Goal: Task Accomplishment & Management: Use online tool/utility

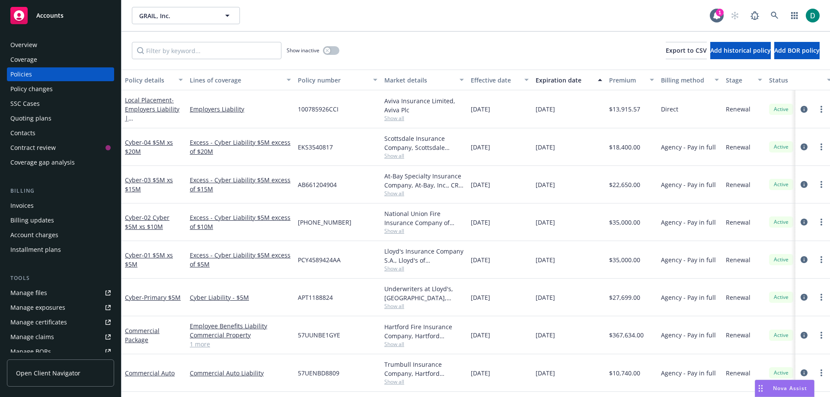
scroll to position [116, 0]
click at [774, 20] on link at bounding box center [774, 15] width 17 height 17
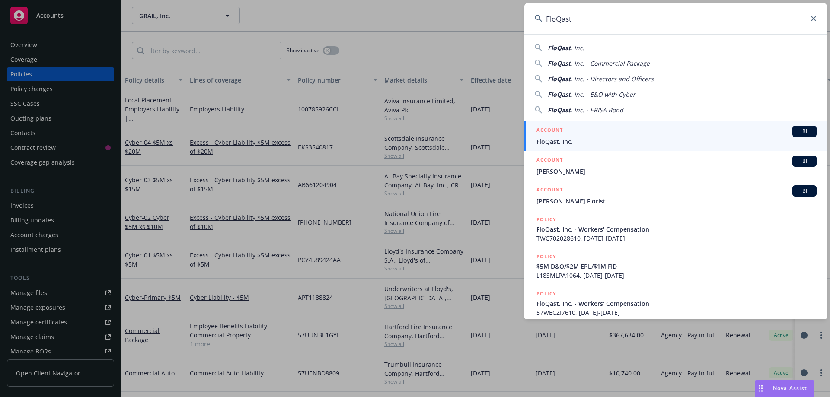
type input "FloQast"
click at [552, 140] on span "FloQast, Inc." at bounding box center [676, 141] width 280 height 9
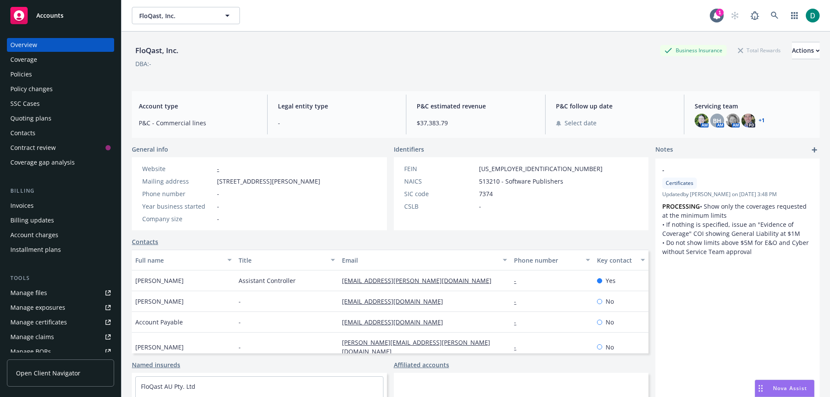
click at [34, 73] on div "Policies" at bounding box center [60, 74] width 100 height 14
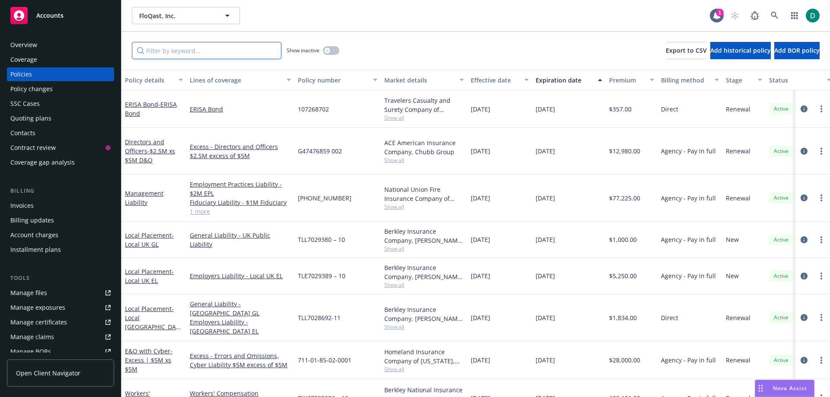
click at [199, 52] on input "Filter by keyword..." at bounding box center [207, 50] width 150 height 17
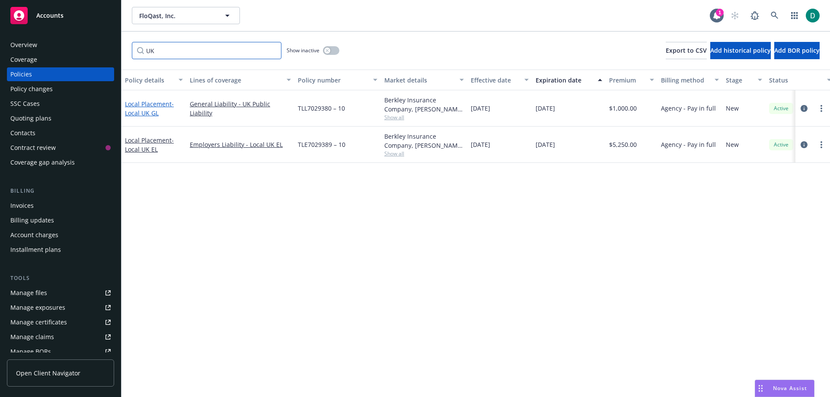
type input "UK"
click at [137, 104] on link "Local Placement - Local UK GL" at bounding box center [149, 108] width 49 height 17
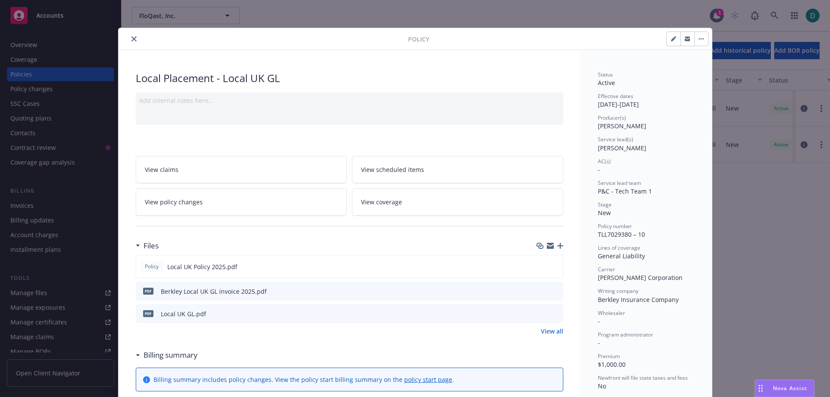
click at [131, 38] on icon "close" at bounding box center [133, 38] width 5 height 5
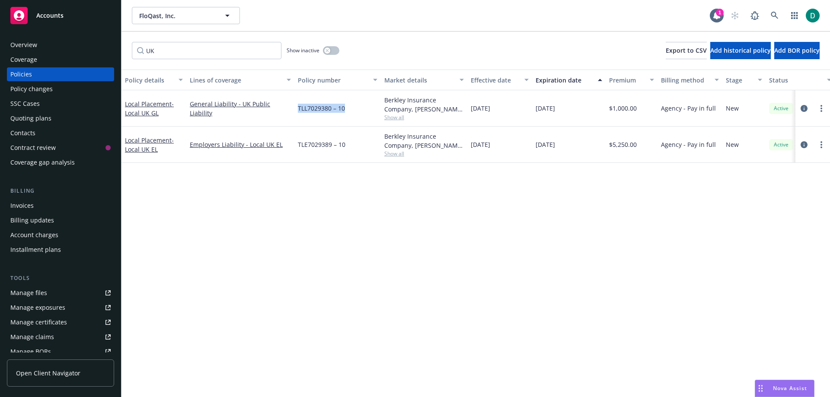
drag, startPoint x: 354, startPoint y: 108, endPoint x: 298, endPoint y: 109, distance: 55.3
click at [298, 109] on div "TLL7029380 – 10" at bounding box center [337, 108] width 86 height 36
copy span "TLL7029380 – 10"
click at [41, 207] on div "Invoices" at bounding box center [60, 206] width 100 height 14
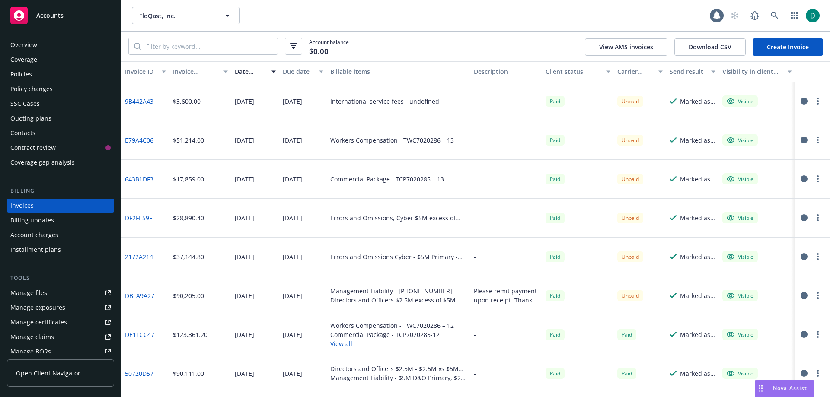
drag, startPoint x: 801, startPoint y: 47, endPoint x: 796, endPoint y: 48, distance: 5.3
click at [801, 47] on link "Create Invoice" at bounding box center [787, 46] width 70 height 17
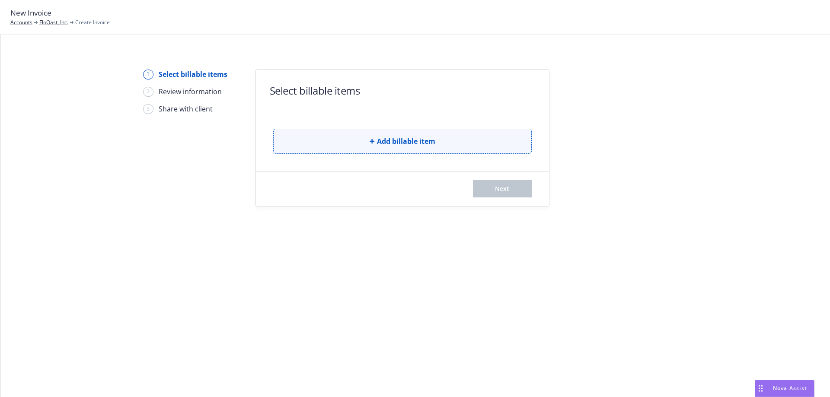
click at [430, 141] on span "Add billable item" at bounding box center [406, 141] width 58 height 10
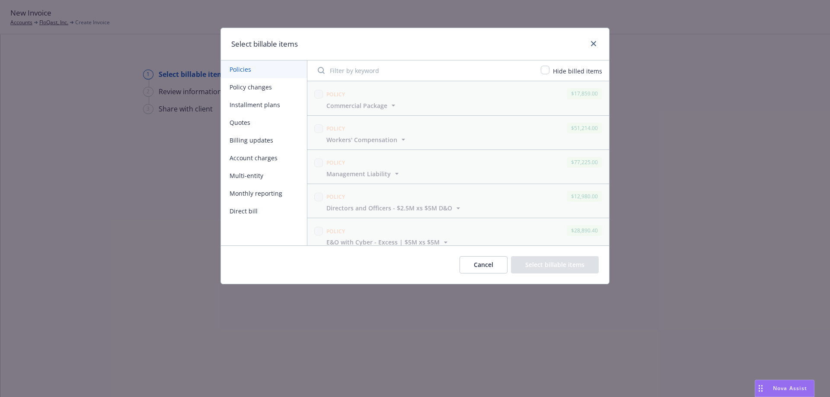
click at [342, 67] on input "Filter by keyword" at bounding box center [423, 70] width 223 height 17
paste input "TLL7029380 – 10"
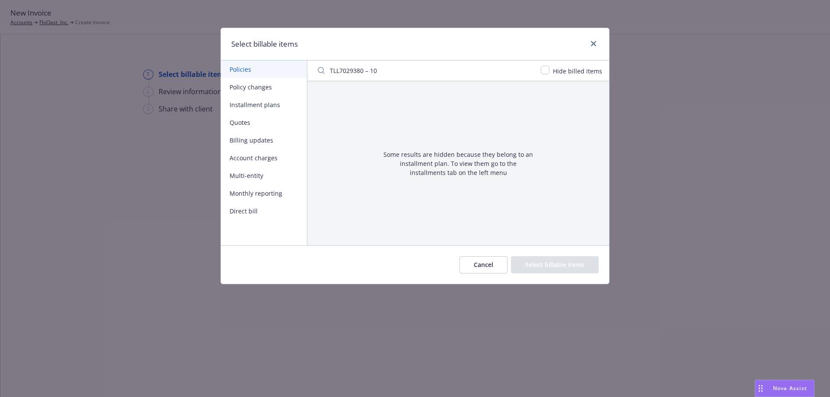
type input "TLL7029380 – 10"
click at [542, 69] on div "TLL7029380 – 10 Hide billed items" at bounding box center [458, 71] width 302 height 21
click at [548, 70] on input "checkbox" at bounding box center [545, 70] width 9 height 9
checkbox input "false"
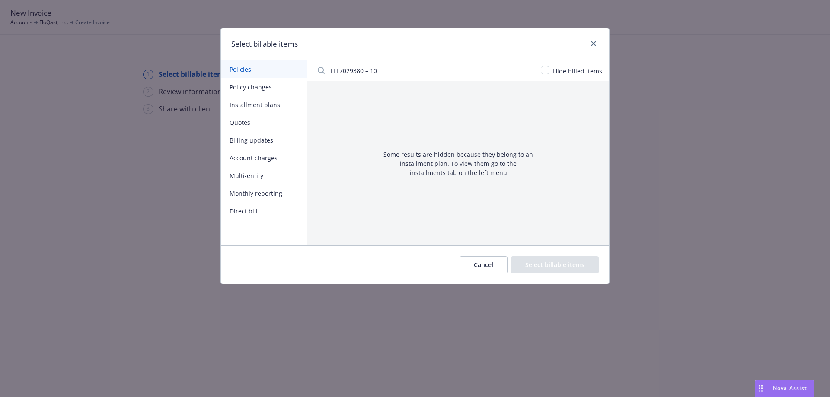
drag, startPoint x: 399, startPoint y: 71, endPoint x: 269, endPoint y: 65, distance: 130.7
click at [269, 65] on div "Policies Policy changes Installment plans Quotes Billing updates Account charge…" at bounding box center [415, 153] width 388 height 185
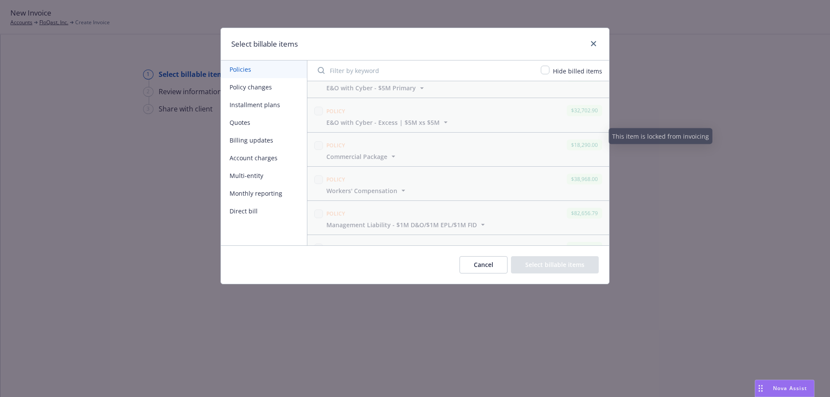
scroll to position [475, 0]
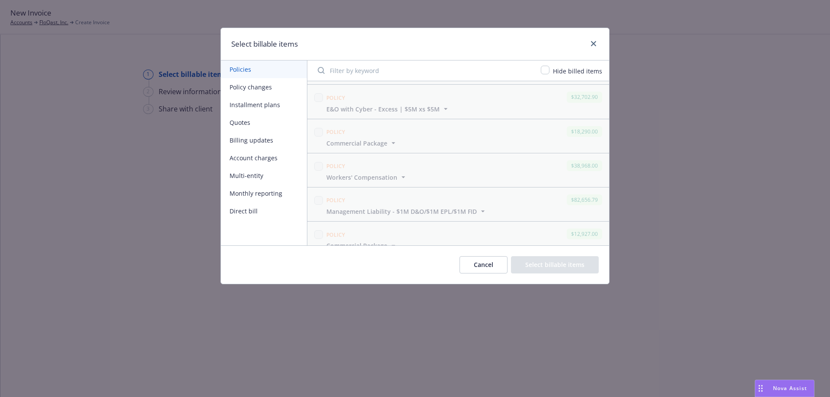
click at [464, 267] on button "Cancel" at bounding box center [483, 264] width 48 height 17
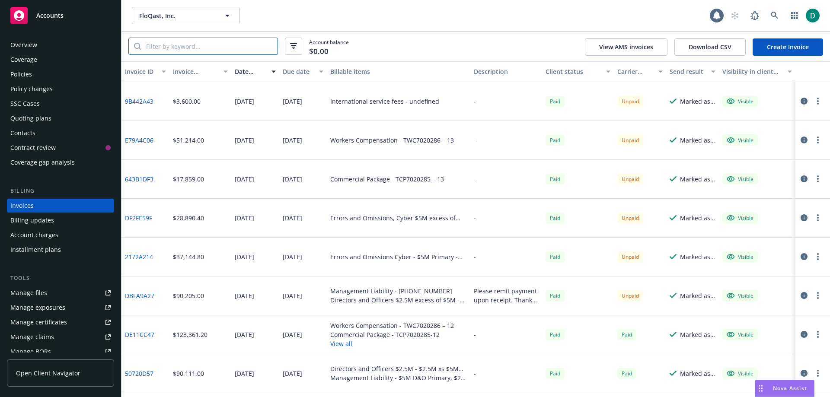
click at [194, 45] on input "search" at bounding box center [209, 46] width 137 height 16
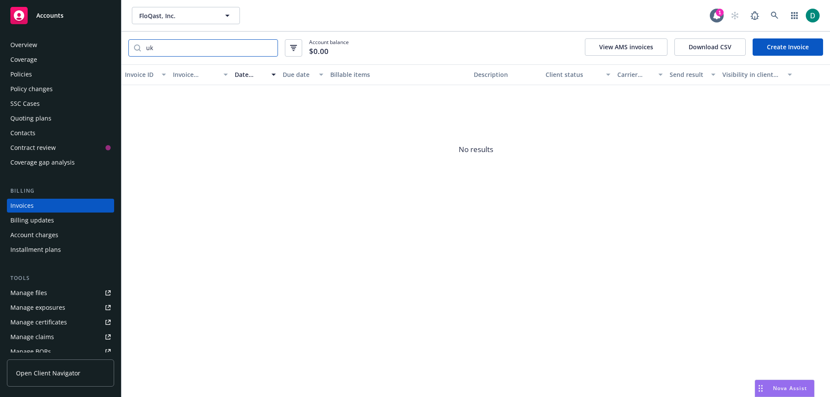
type input "uk"
click at [27, 76] on div "Policies" at bounding box center [21, 74] width 22 height 14
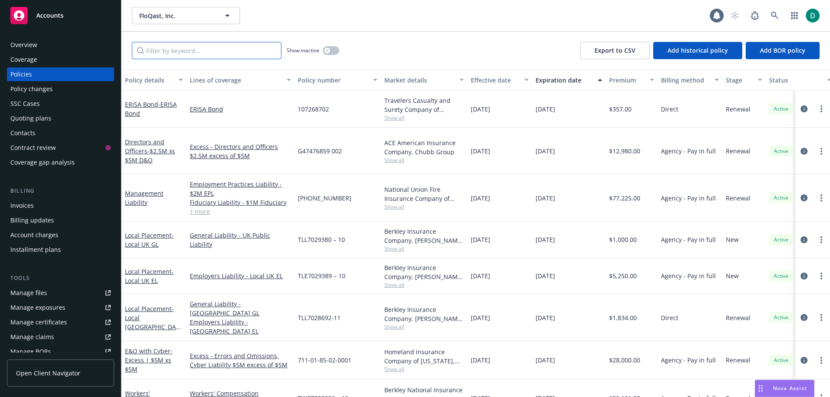
click at [213, 52] on input "Filter by keyword..." at bounding box center [207, 50] width 150 height 17
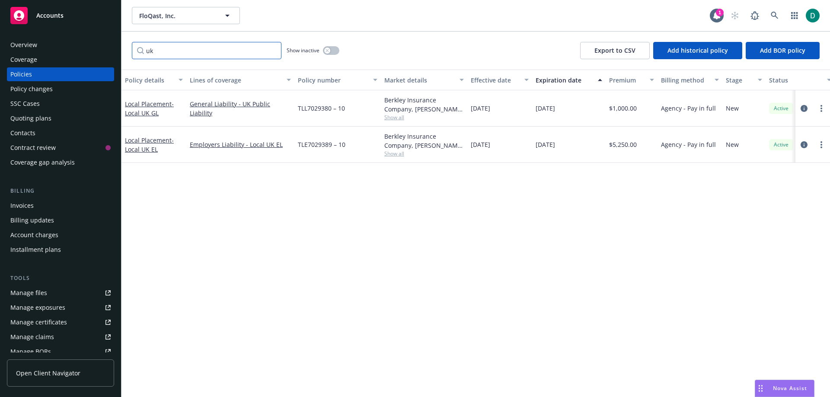
type input "uk"
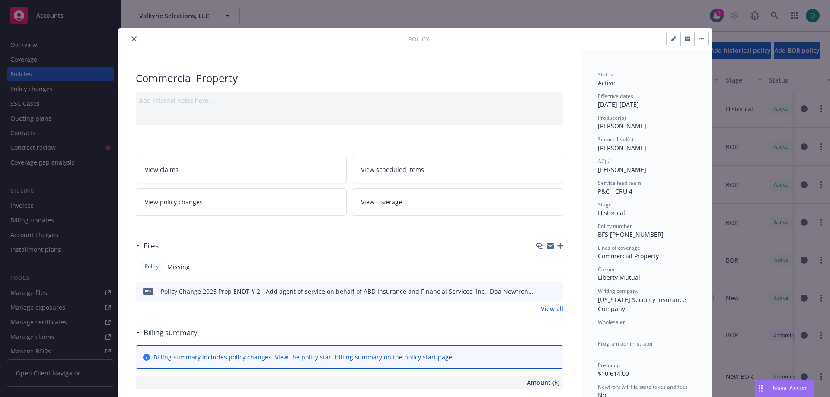
click at [667, 43] on button "button" at bounding box center [673, 39] width 14 height 14
select select "HISTORICAL"
select select "12"
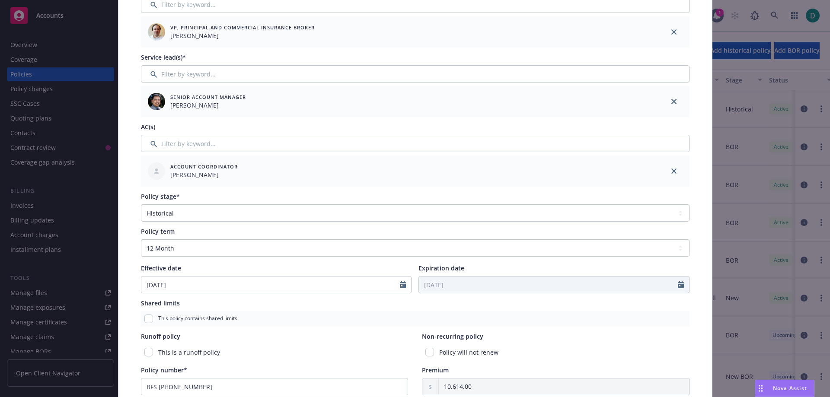
scroll to position [173, 0]
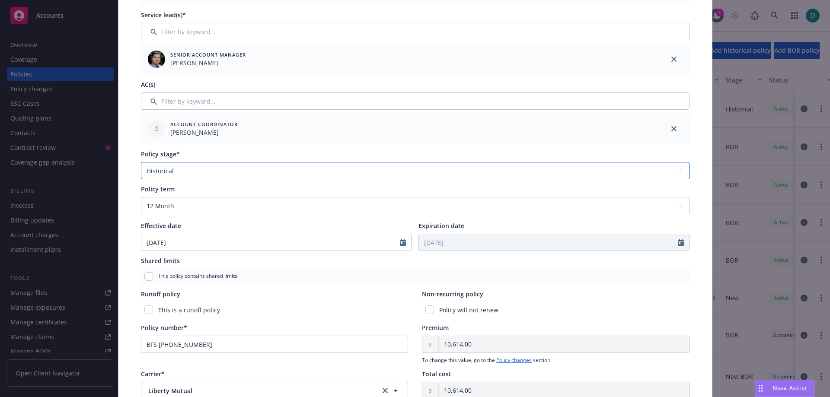
click at [190, 169] on select "Select policy stage Historical New New BOR BOR Renewal Non payment" at bounding box center [415, 170] width 548 height 17
select select "BOR"
click at [141, 162] on select "Select policy stage Historical New New BOR BOR Renewal Non payment" at bounding box center [415, 170] width 548 height 17
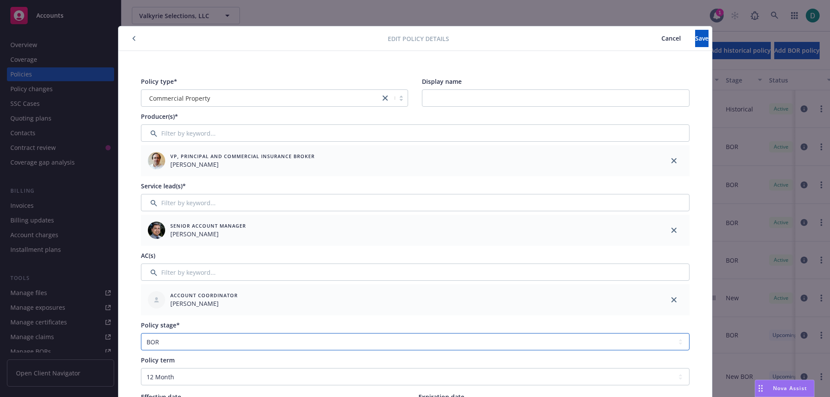
scroll to position [0, 0]
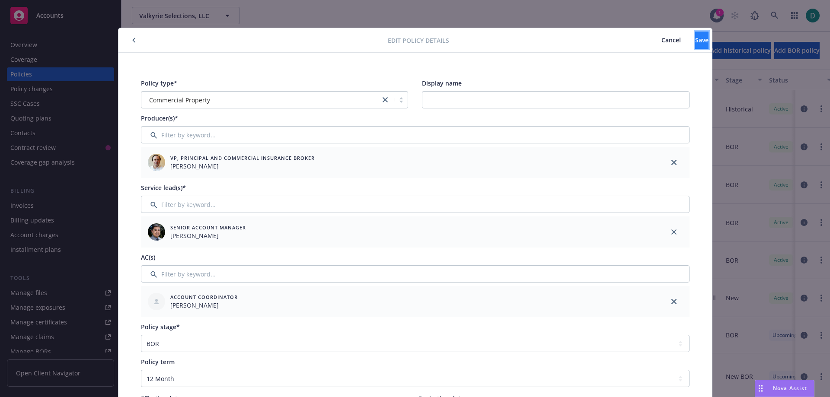
click at [695, 43] on button "Save" at bounding box center [701, 40] width 13 height 17
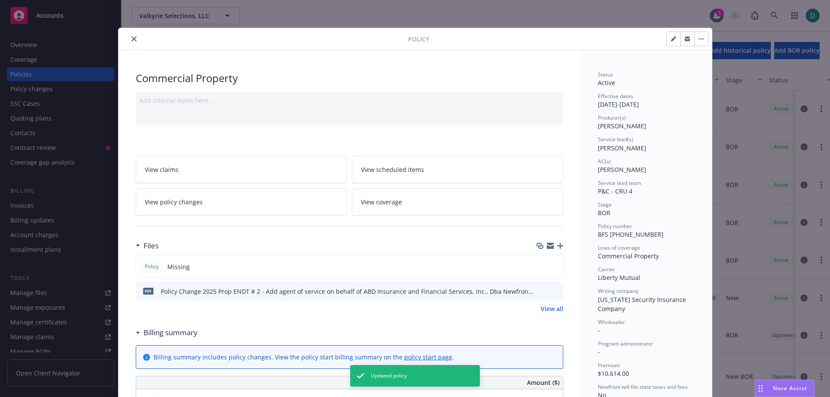
click at [131, 38] on icon "close" at bounding box center [133, 38] width 5 height 5
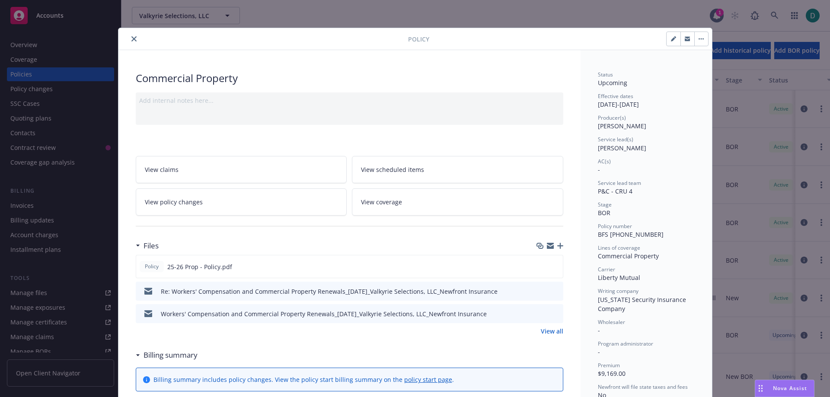
click at [671, 39] on icon "button" at bounding box center [673, 39] width 4 height 4
select select "BOR"
select select "12"
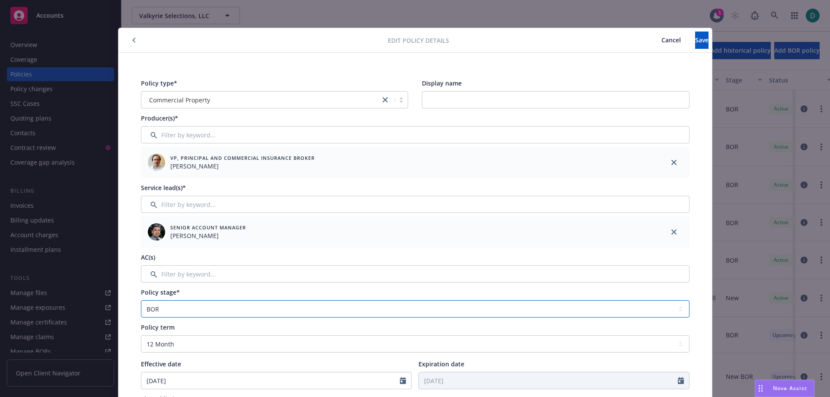
click at [188, 309] on select "Select policy stage Historical New New BOR BOR Renewal Non payment" at bounding box center [415, 308] width 548 height 17
select select "NEW_BOR"
click at [141, 300] on select "Select policy stage Historical New New BOR BOR Renewal Non payment" at bounding box center [415, 308] width 548 height 17
click at [695, 41] on button "Save" at bounding box center [701, 40] width 13 height 17
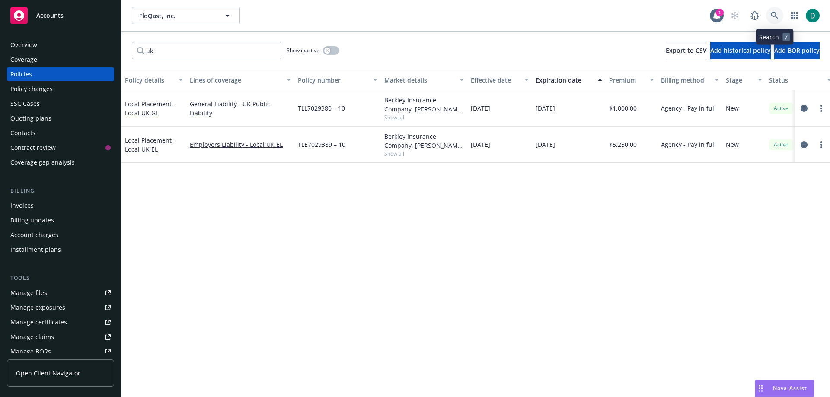
click at [774, 17] on icon at bounding box center [775, 16] width 8 height 8
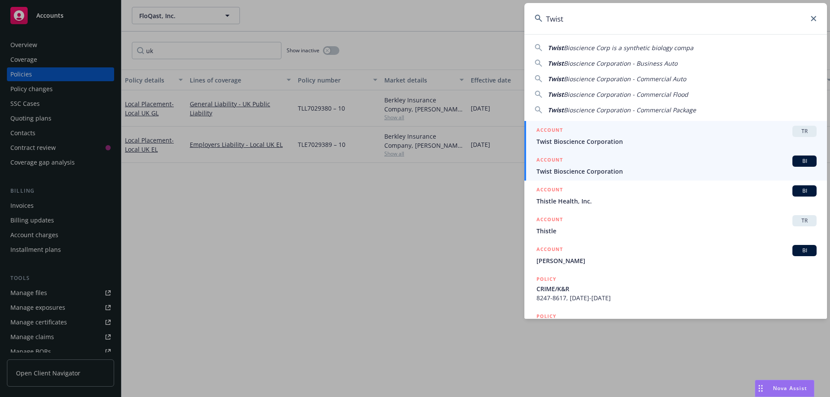
type input "Twist"
click at [626, 174] on span "Twist Bioscience Corporation" at bounding box center [676, 171] width 280 height 9
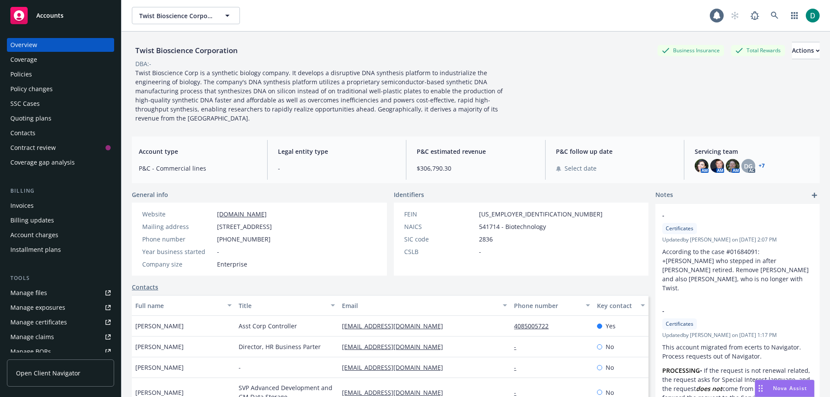
click at [8, 73] on link "Policies" at bounding box center [60, 74] width 107 height 14
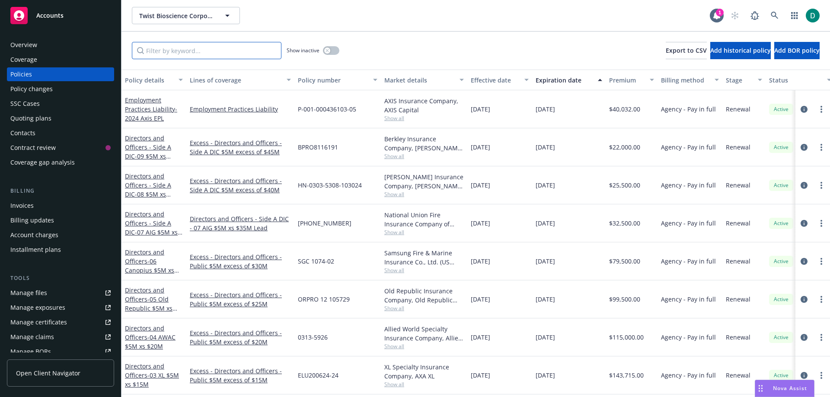
click at [180, 48] on input "Filter by keyword..." at bounding box center [207, 50] width 150 height 17
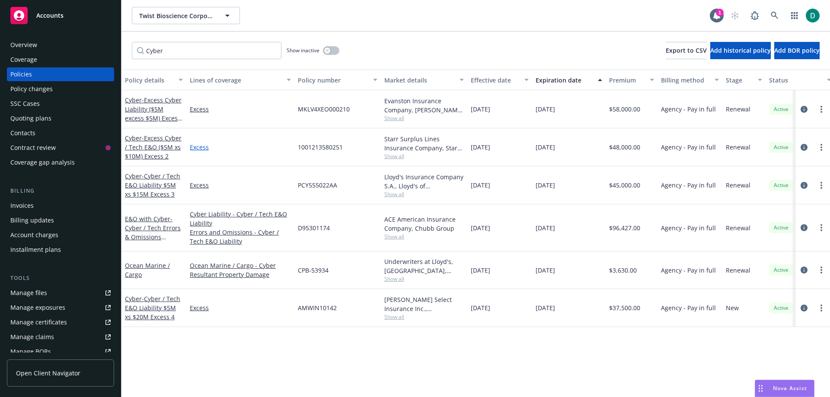
click at [197, 144] on link "Excess" at bounding box center [240, 147] width 101 height 9
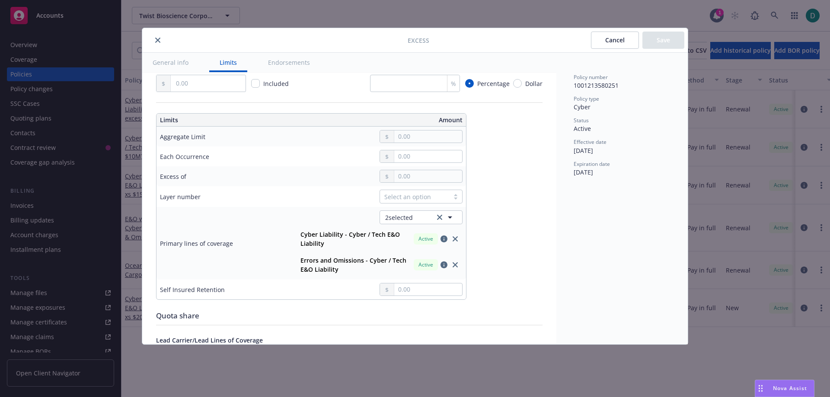
scroll to position [216, 0]
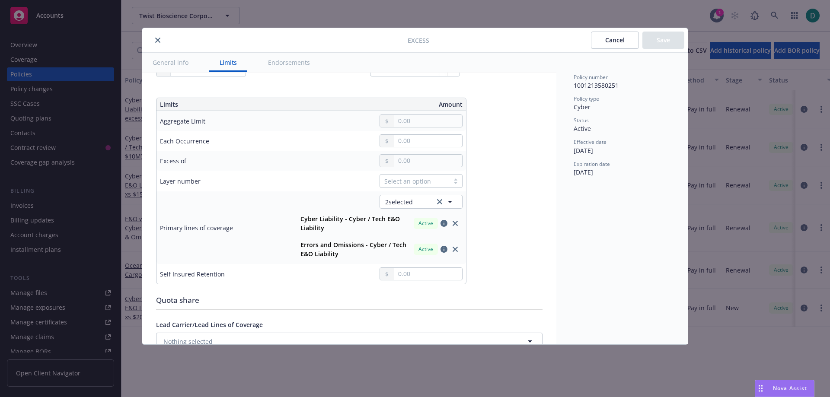
click at [626, 40] on button "Cancel" at bounding box center [615, 40] width 48 height 17
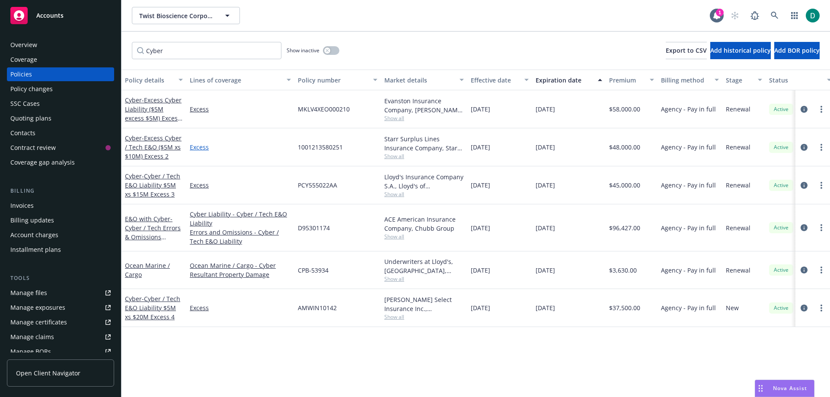
click at [195, 148] on link "Excess" at bounding box center [240, 147] width 101 height 9
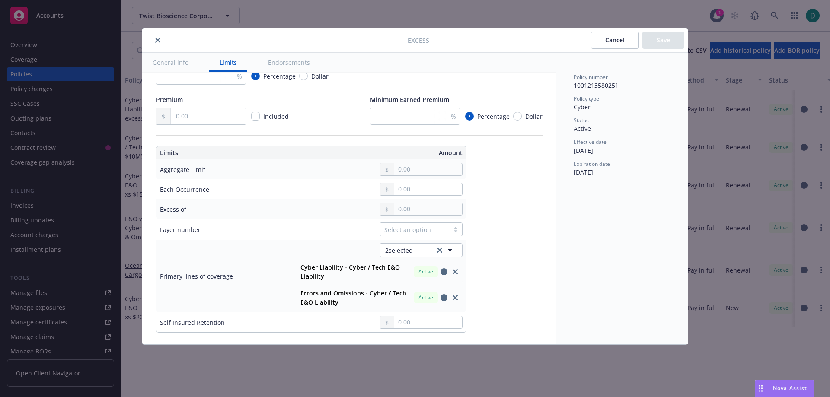
scroll to position [173, 0]
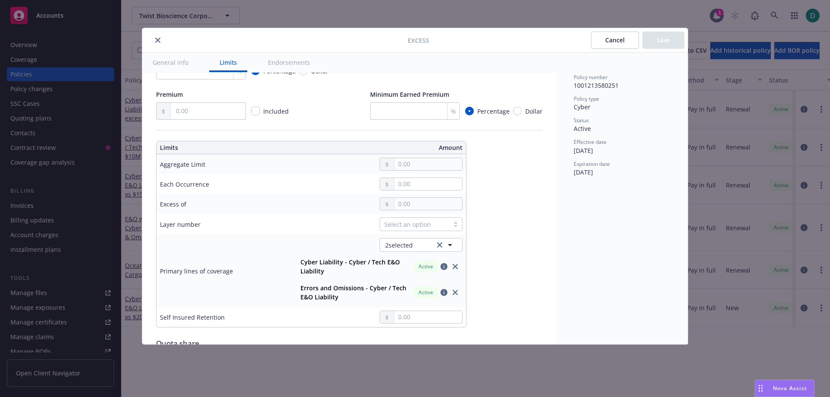
click at [610, 40] on button "Cancel" at bounding box center [615, 40] width 48 height 17
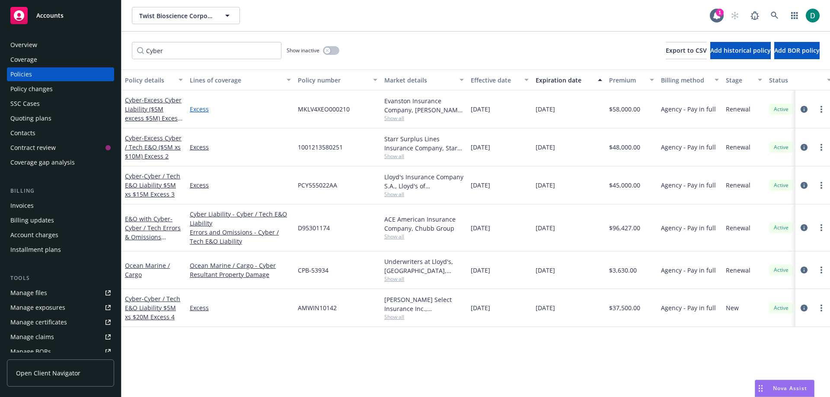
click at [197, 109] on link "Excess" at bounding box center [240, 109] width 101 height 9
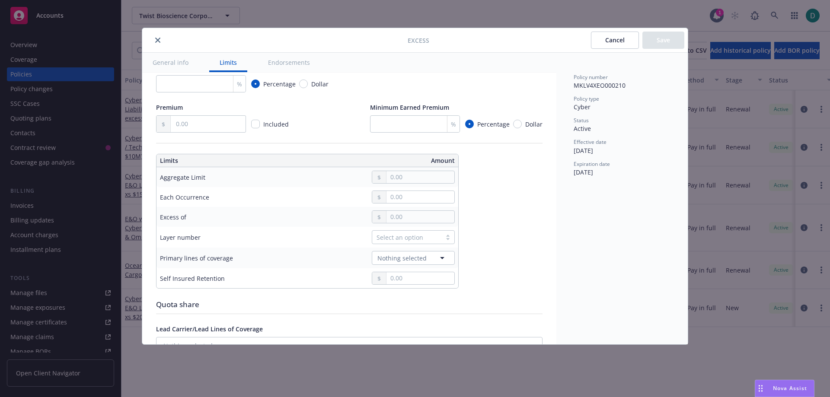
scroll to position [173, 0]
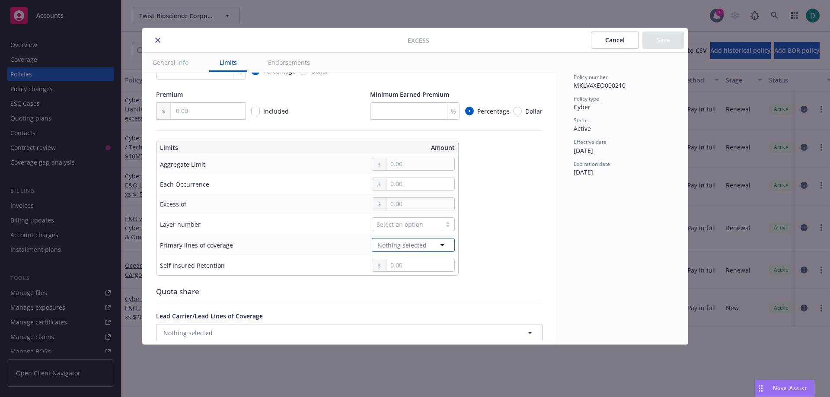
click at [394, 245] on span "Nothing selected" at bounding box center [401, 245] width 49 height 9
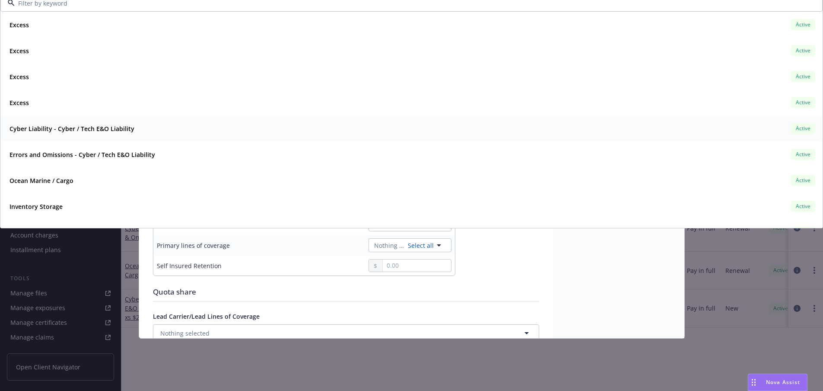
click at [80, 126] on strong "Cyber Liability - Cyber / Tech E&O Liability" at bounding box center [72, 128] width 125 height 8
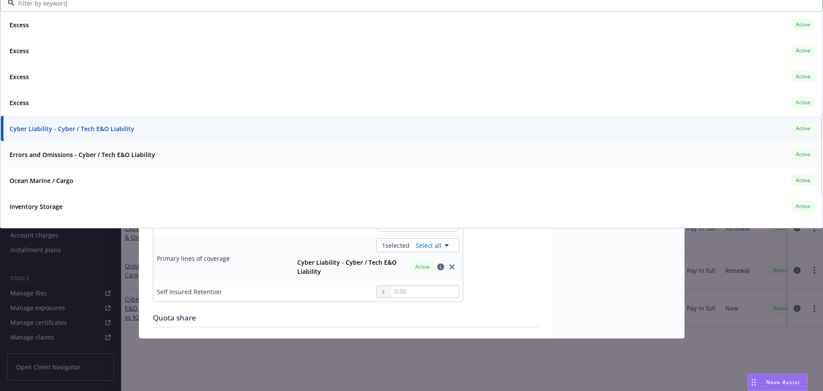
click at [80, 153] on strong "Errors and Omissions - Cyber / Tech E&O Liability" at bounding box center [83, 154] width 146 height 8
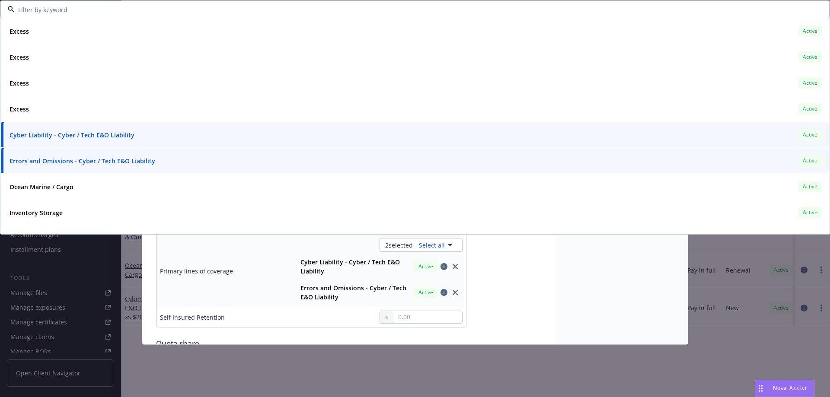
click at [522, 304] on div "Display name Coverage trigger Claims-Made Occurrence Claims-Made and Reported C…" at bounding box center [349, 267] width 386 height 706
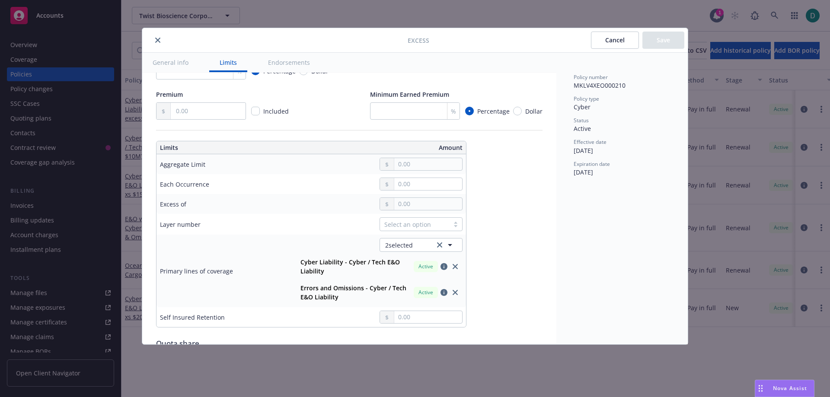
click at [159, 40] on icon "close" at bounding box center [157, 40] width 5 height 5
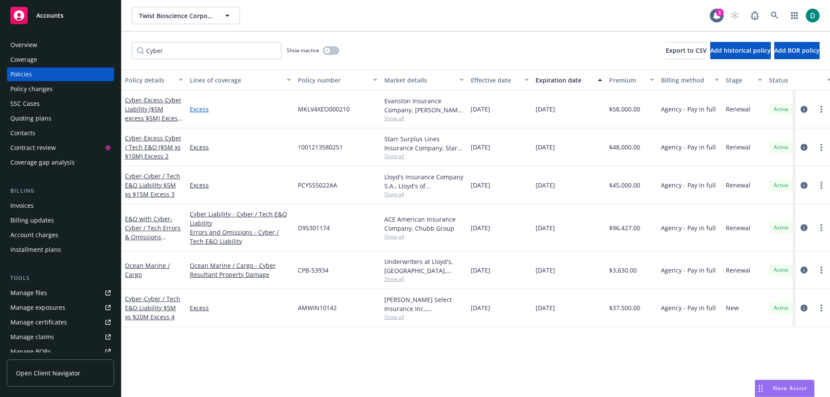
click at [203, 111] on link "Excess" at bounding box center [240, 109] width 101 height 9
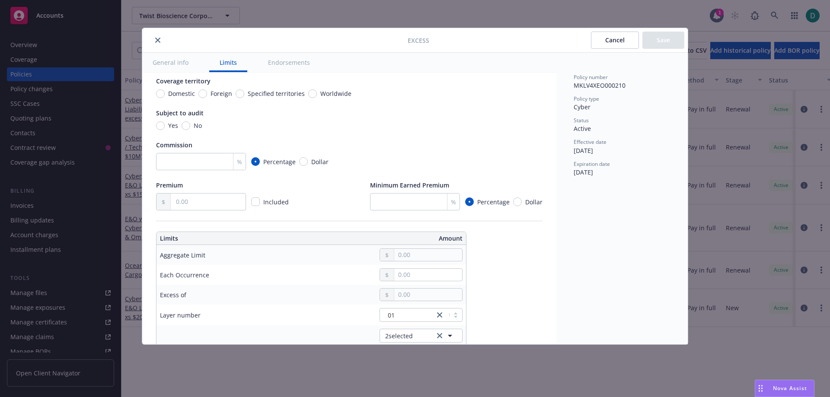
scroll to position [43, 0]
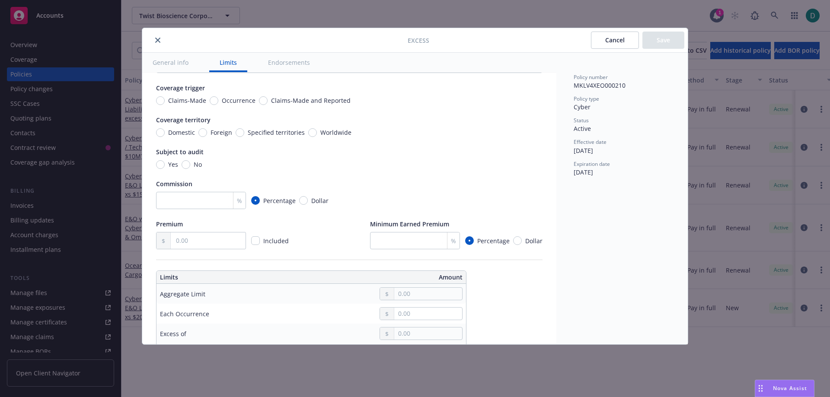
click at [618, 41] on button "Cancel" at bounding box center [615, 40] width 48 height 17
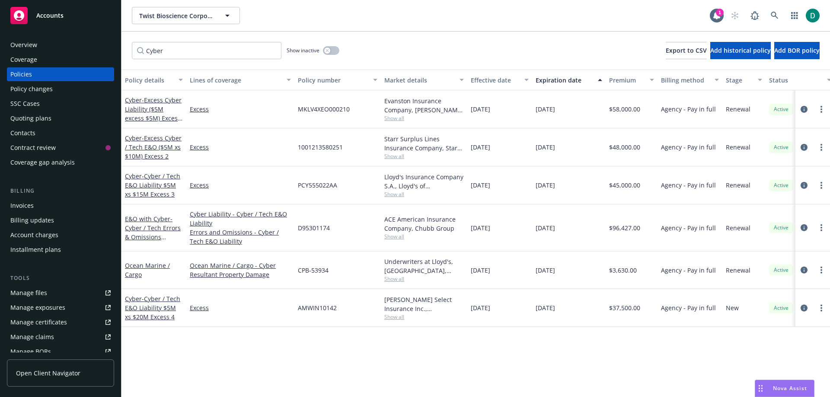
click at [201, 148] on link "Excess" at bounding box center [240, 147] width 101 height 9
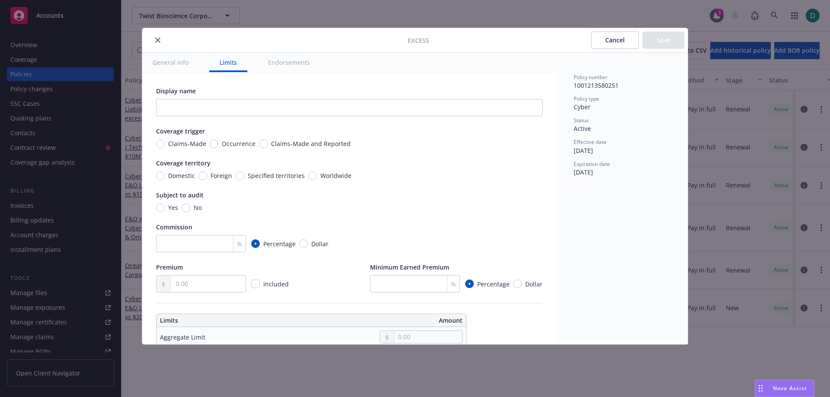
scroll to position [173, 0]
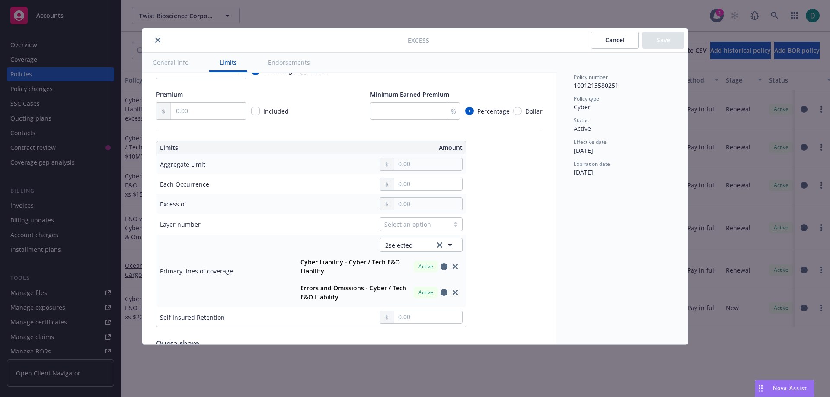
click at [615, 38] on button "Cancel" at bounding box center [615, 40] width 48 height 17
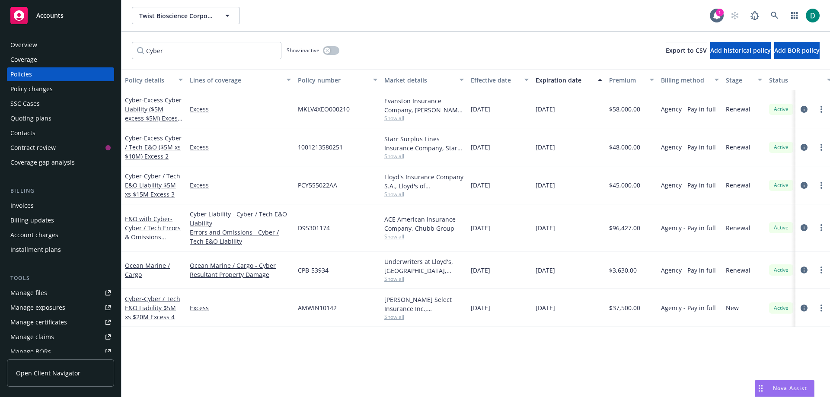
click at [194, 185] on link "Excess" at bounding box center [240, 185] width 101 height 9
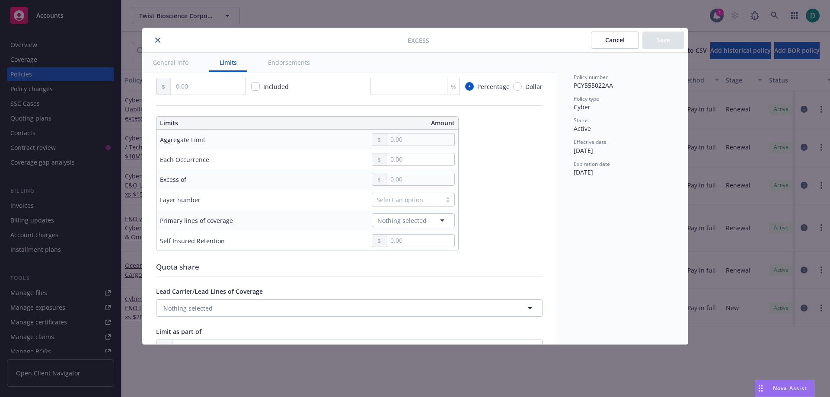
scroll to position [216, 0]
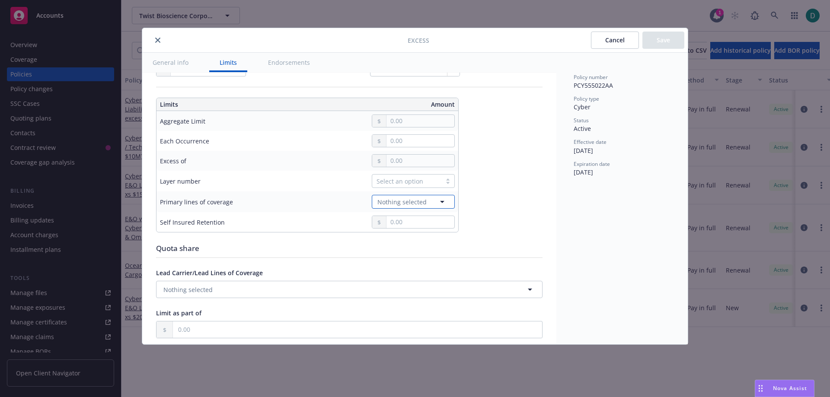
click at [389, 204] on span "Nothing selected" at bounding box center [401, 201] width 49 height 9
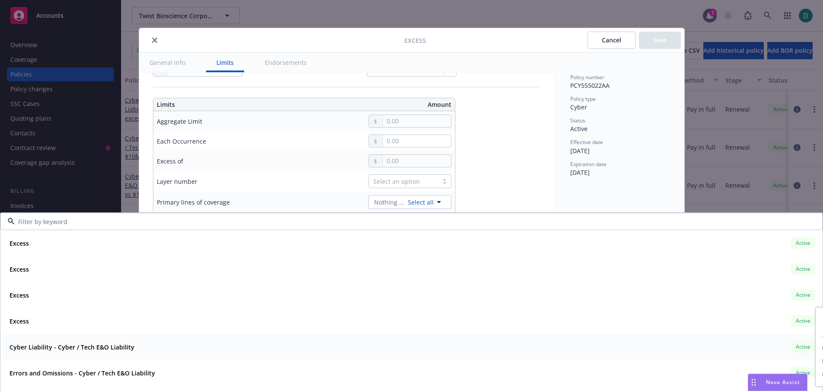
click at [111, 350] on strong "Cyber Liability - Cyber / Tech E&O Liability" at bounding box center [72, 347] width 125 height 8
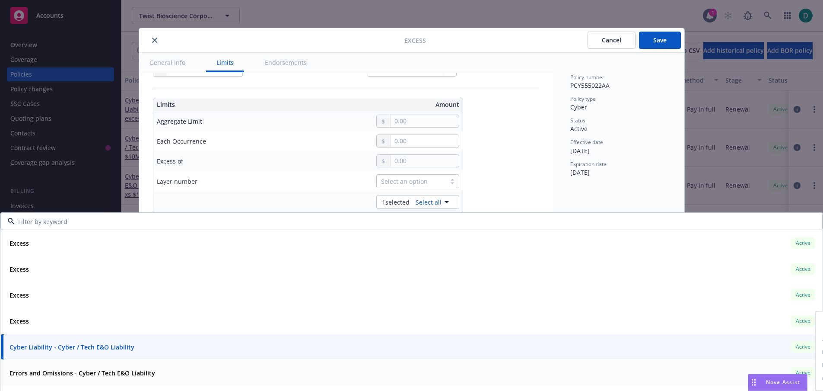
click at [111, 372] on strong "Errors and Omissions - Cyber / Tech E&O Liability" at bounding box center [83, 373] width 146 height 8
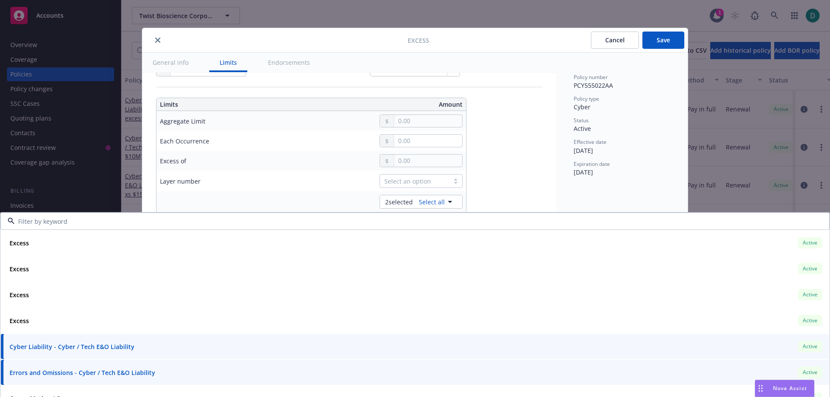
click at [574, 188] on div "Policy number PCY555022AA Policy type Cyber Status Active Effective date 07/10/…" at bounding box center [621, 199] width 131 height 292
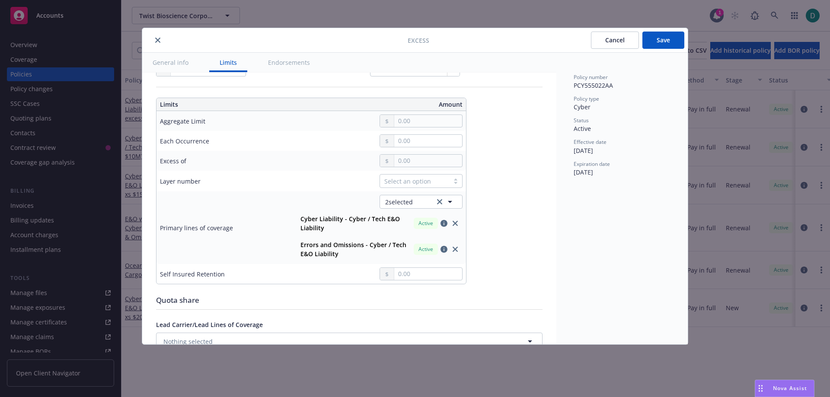
click at [663, 41] on button "Save" at bounding box center [663, 40] width 42 height 17
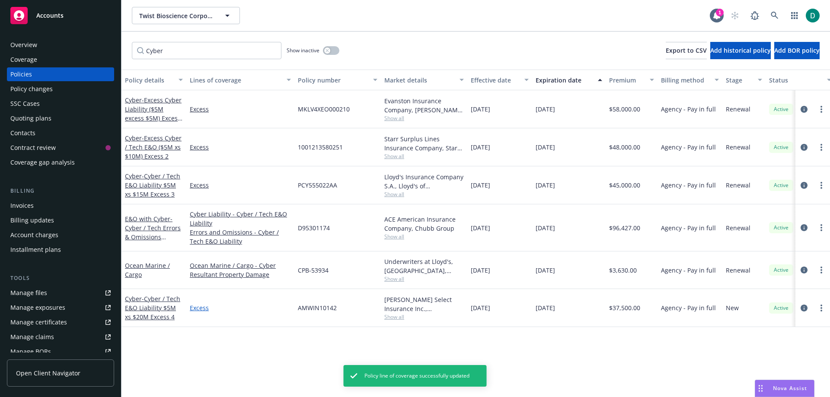
click at [201, 308] on link "Excess" at bounding box center [240, 307] width 101 height 9
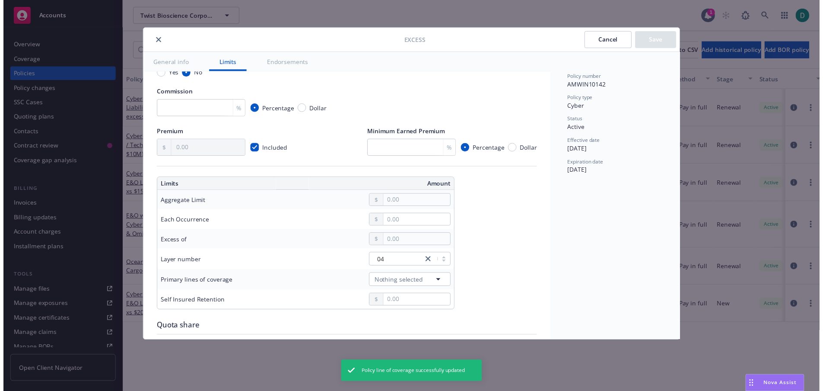
scroll to position [216, 0]
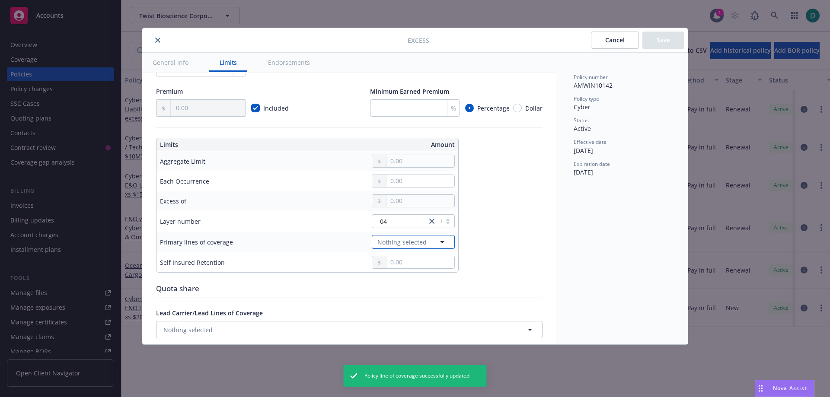
click at [404, 242] on span "Nothing selected" at bounding box center [401, 242] width 49 height 9
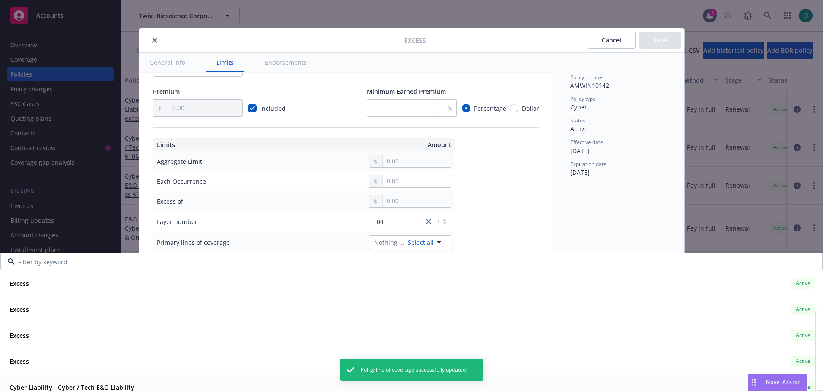
click at [98, 389] on strong "Cyber Liability - Cyber / Tech E&O Liability" at bounding box center [72, 387] width 125 height 8
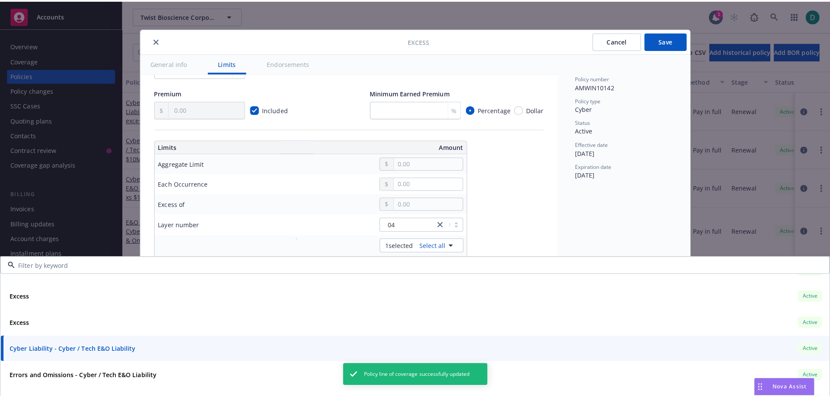
scroll to position [43, 0]
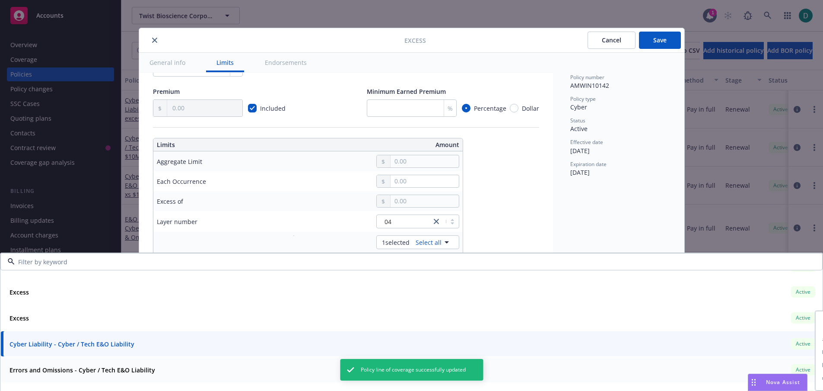
click at [101, 369] on strong "Errors and Omissions - Cyber / Tech E&O Liability" at bounding box center [83, 370] width 146 height 8
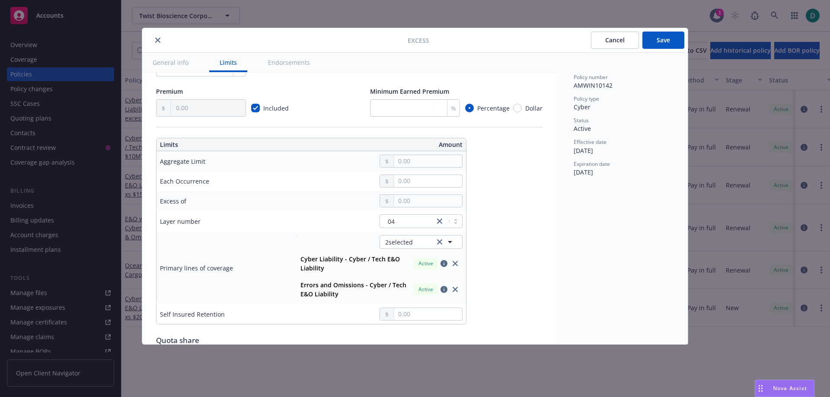
click at [658, 42] on button "Save" at bounding box center [663, 40] width 42 height 17
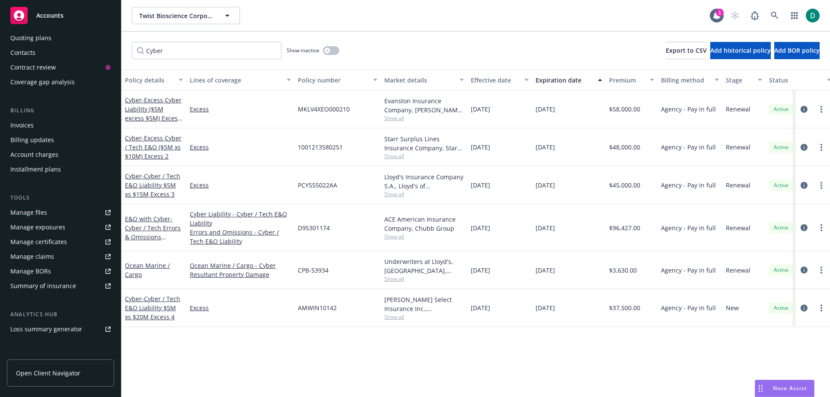
scroll to position [86, 0]
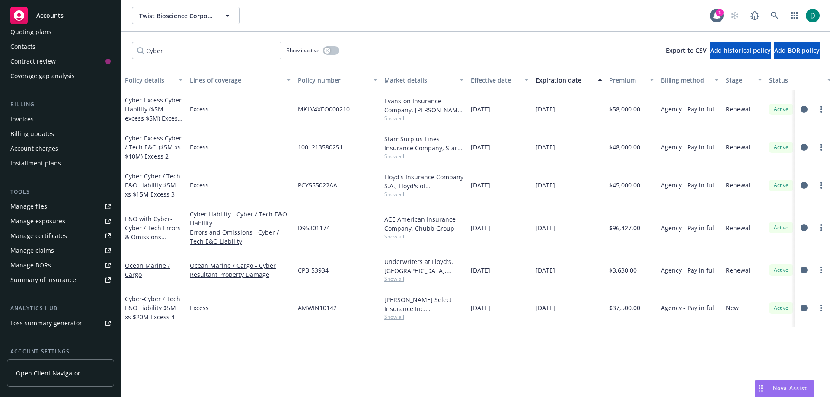
click at [43, 281] on div "Summary of insurance" at bounding box center [43, 280] width 66 height 14
click at [194, 147] on link "Excess" at bounding box center [240, 147] width 101 height 9
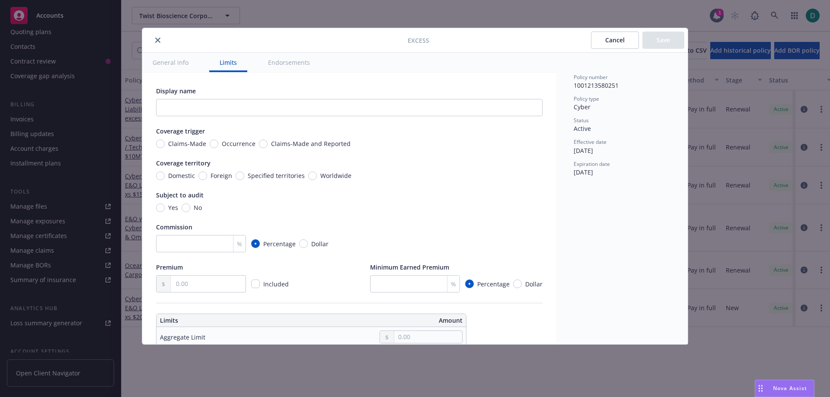
scroll to position [173, 0]
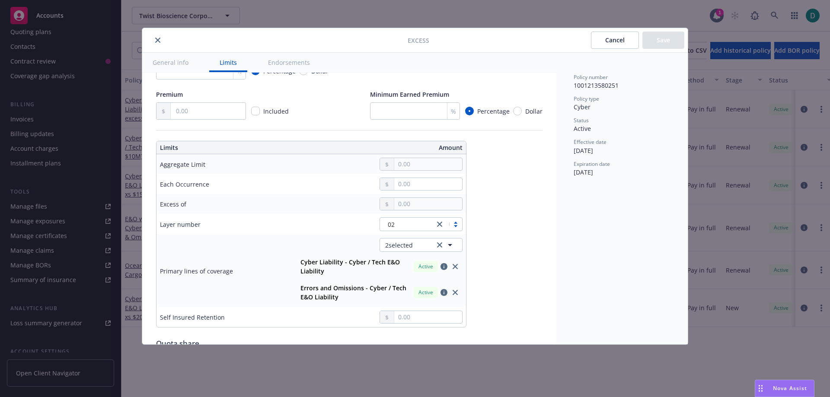
click at [614, 42] on button "Cancel" at bounding box center [615, 40] width 48 height 17
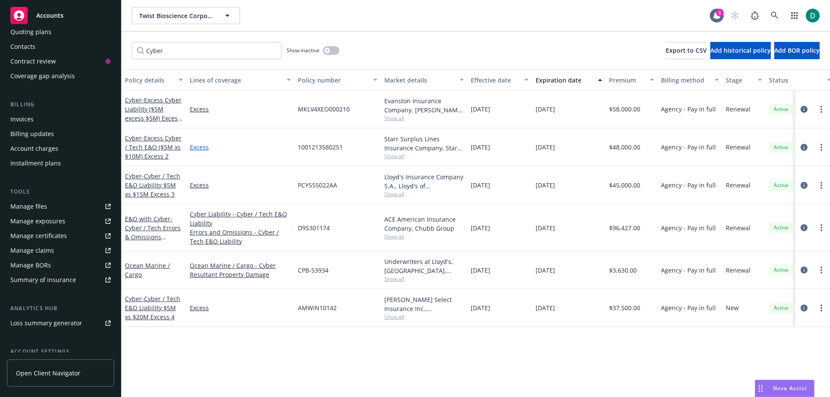
click at [200, 145] on link "Excess" at bounding box center [240, 147] width 101 height 9
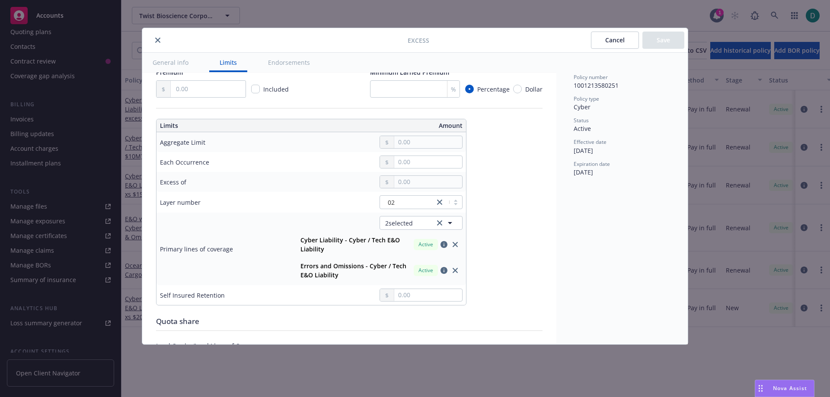
scroll to position [216, 0]
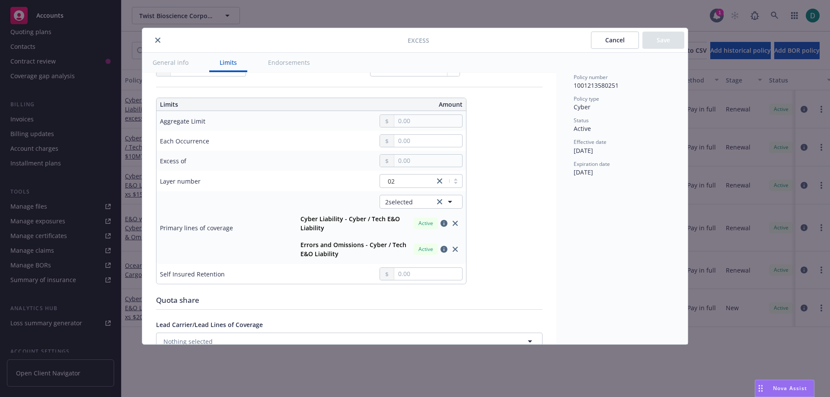
click at [618, 34] on button "Cancel" at bounding box center [615, 40] width 48 height 17
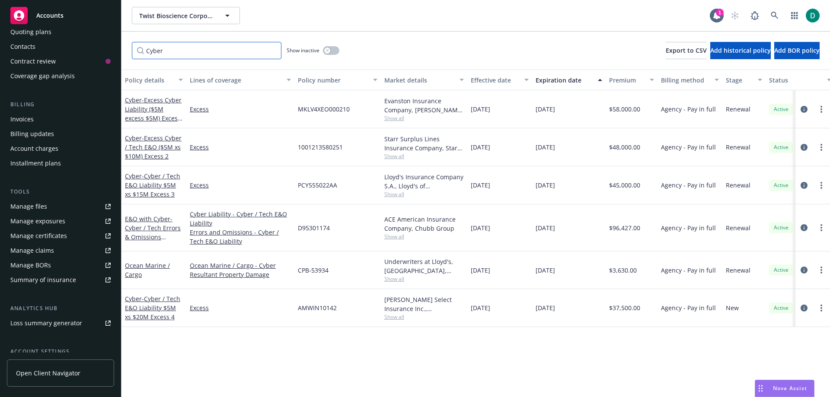
drag, startPoint x: 211, startPoint y: 53, endPoint x: 73, endPoint y: 51, distance: 138.3
click at [73, 51] on div "Accounts Overview Coverage Policies Policy changes SSC Cases Quoting plans Cont…" at bounding box center [415, 198] width 830 height 397
type input "Cyber"
click at [274, 49] on input "Cyber" at bounding box center [207, 50] width 150 height 17
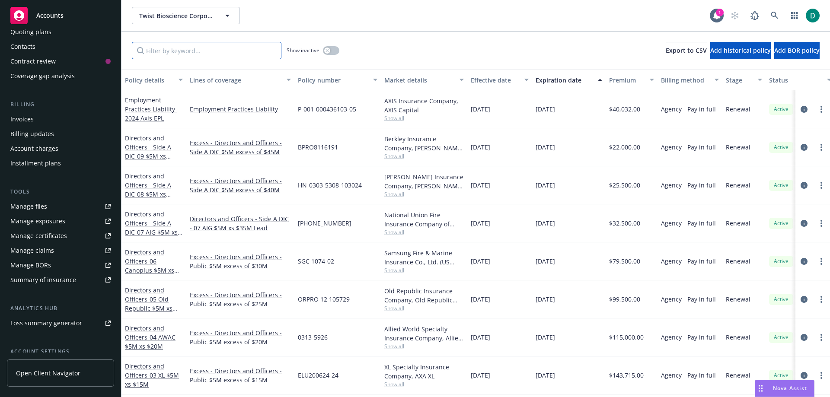
click at [235, 48] on input "Filter by keyword..." at bounding box center [207, 50] width 150 height 17
type input "Cyber"
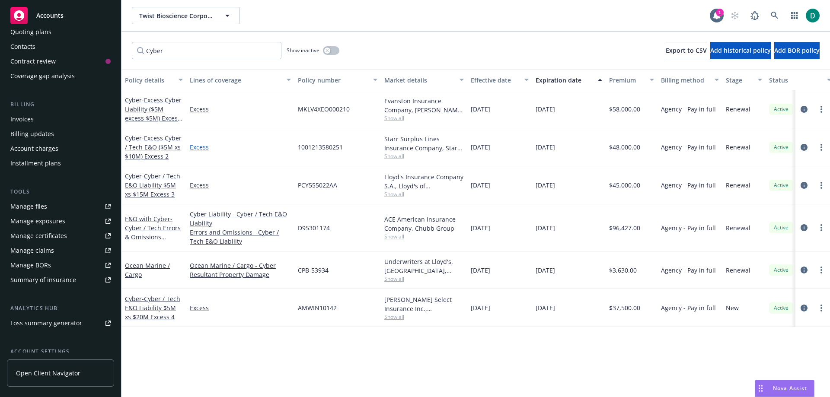
click at [193, 145] on link "Excess" at bounding box center [240, 147] width 101 height 9
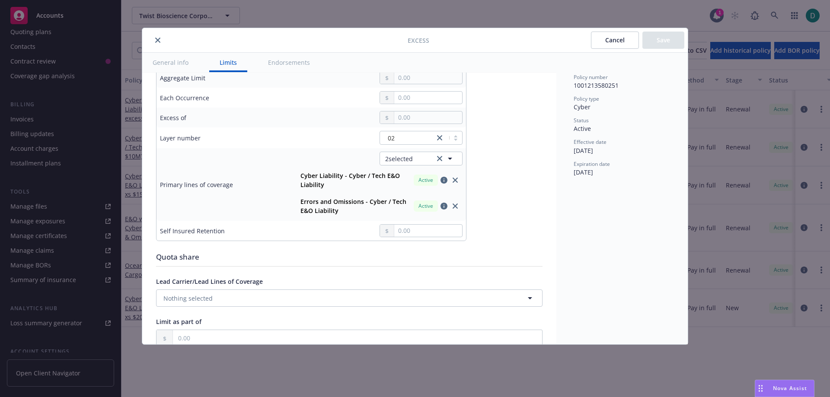
scroll to position [216, 0]
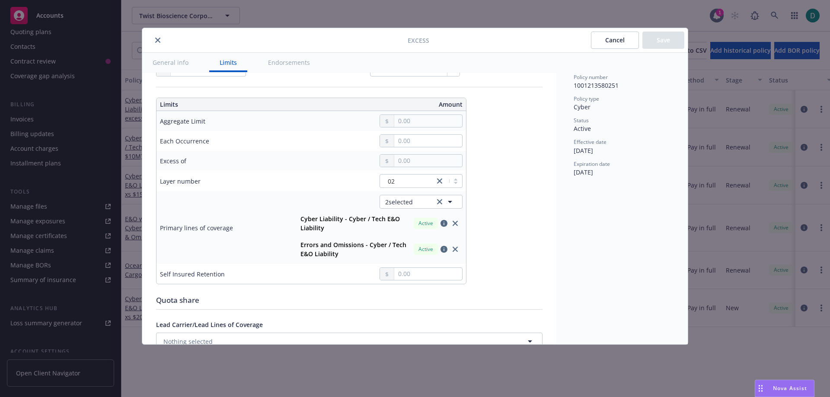
click at [628, 47] on button "Cancel" at bounding box center [615, 40] width 48 height 17
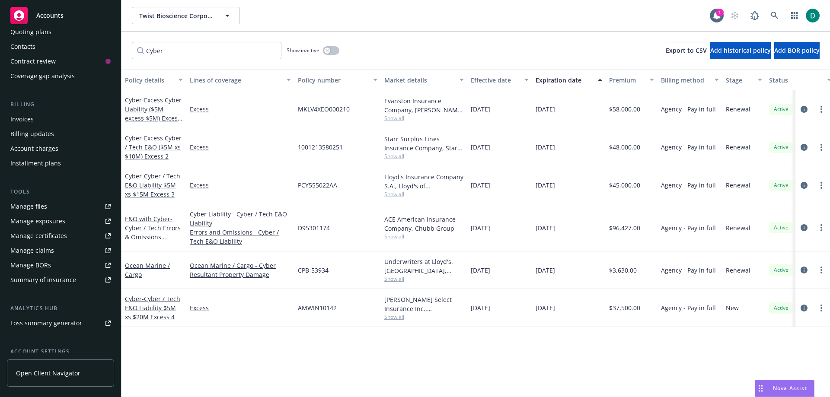
scroll to position [166, 0]
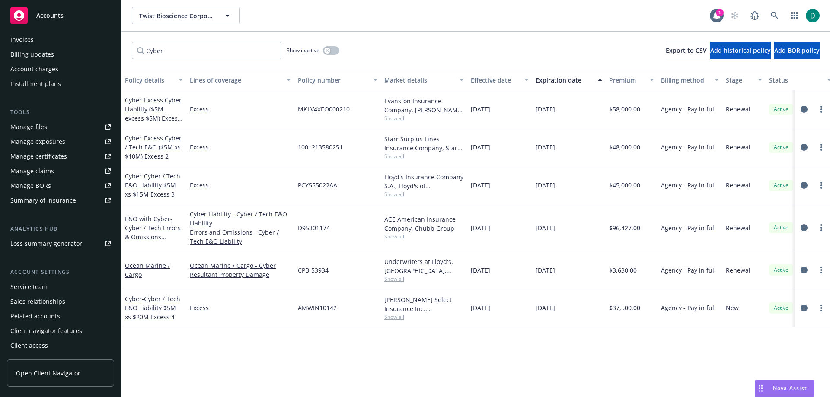
click at [54, 204] on div "Summary of insurance" at bounding box center [43, 201] width 66 height 14
click at [200, 147] on link "Excess" at bounding box center [240, 147] width 101 height 9
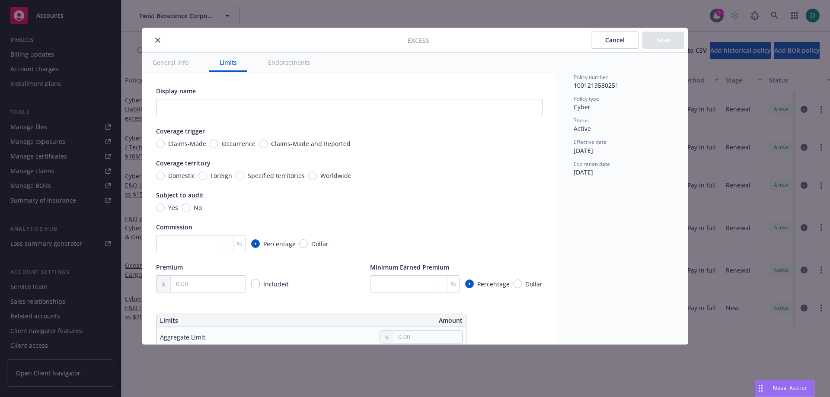
scroll to position [173, 0]
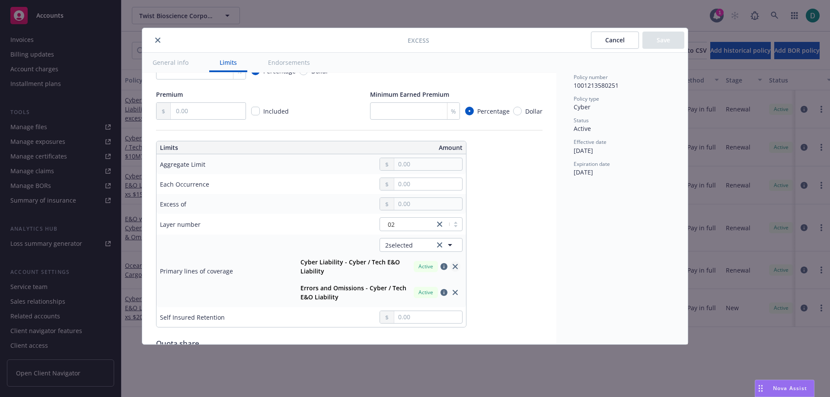
click at [454, 267] on icon "close" at bounding box center [454, 266] width 5 height 5
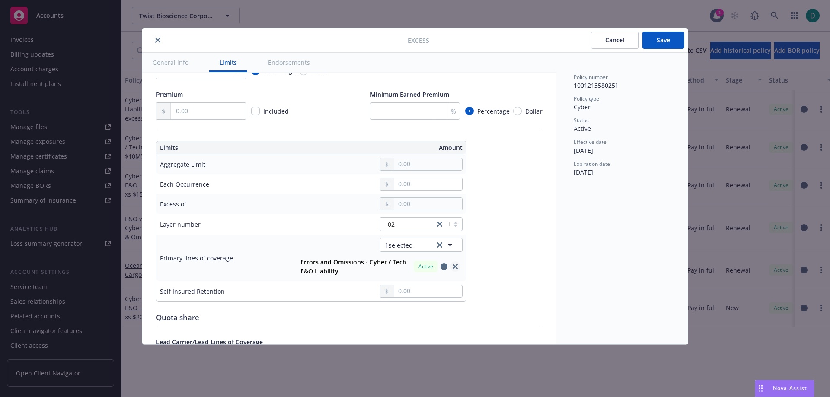
click at [456, 267] on icon "close" at bounding box center [454, 266] width 5 height 5
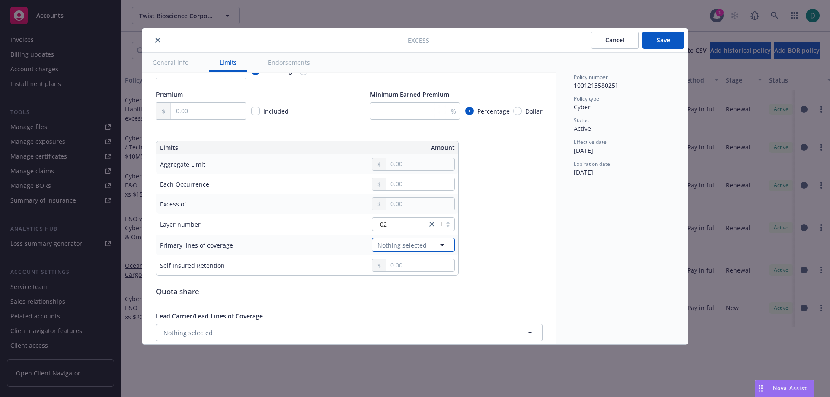
click at [446, 243] on icon "button" at bounding box center [442, 245] width 10 height 10
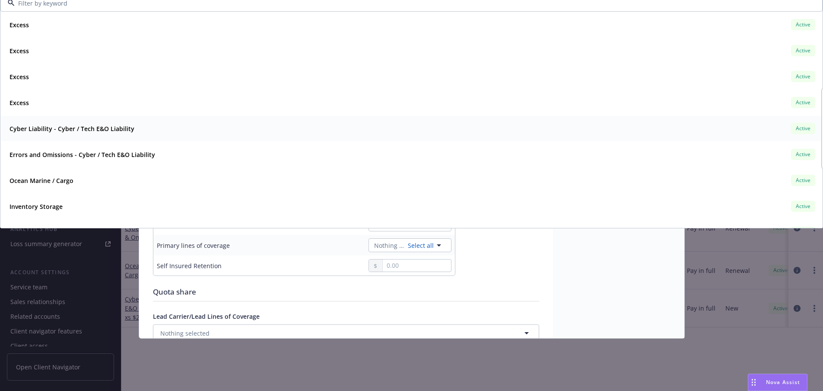
click at [97, 132] on strong "Cyber Liability - Cyber / Tech E&O Liability" at bounding box center [72, 128] width 125 height 8
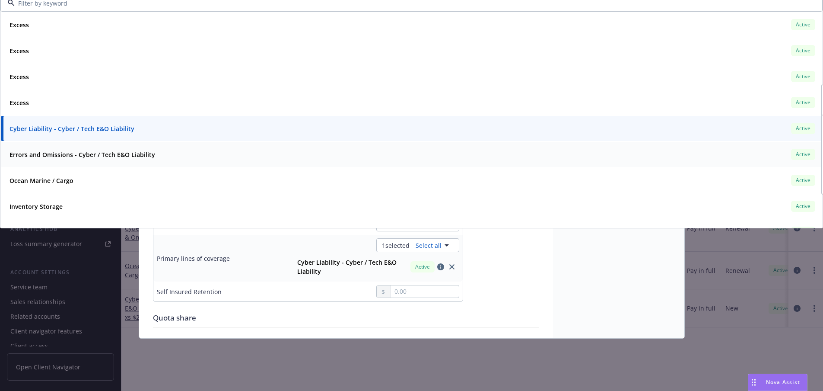
click at [96, 154] on strong "Errors and Omissions - Cyber / Tech E&O Liability" at bounding box center [83, 154] width 146 height 8
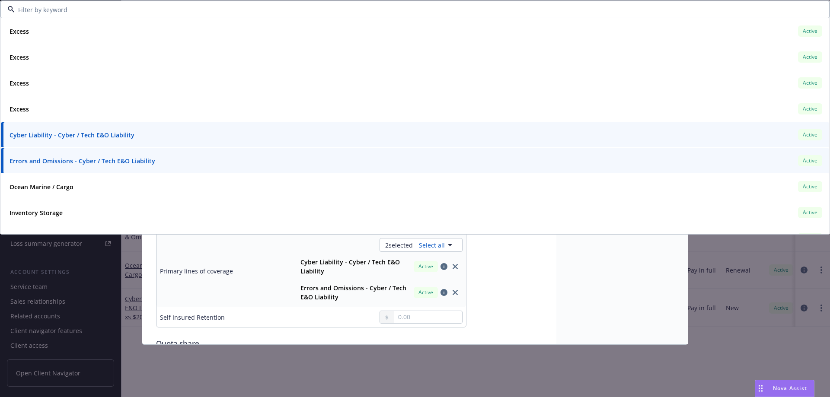
click at [271, 241] on td "Primary lines of coverage" at bounding box center [221, 271] width 130 height 73
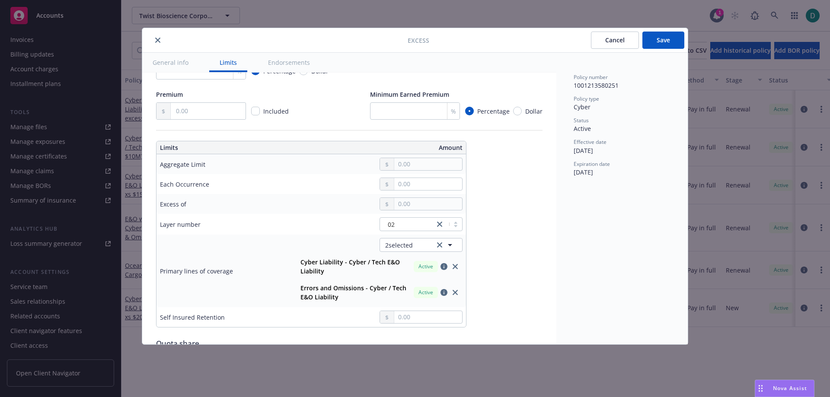
click at [661, 39] on button "Save" at bounding box center [663, 40] width 42 height 17
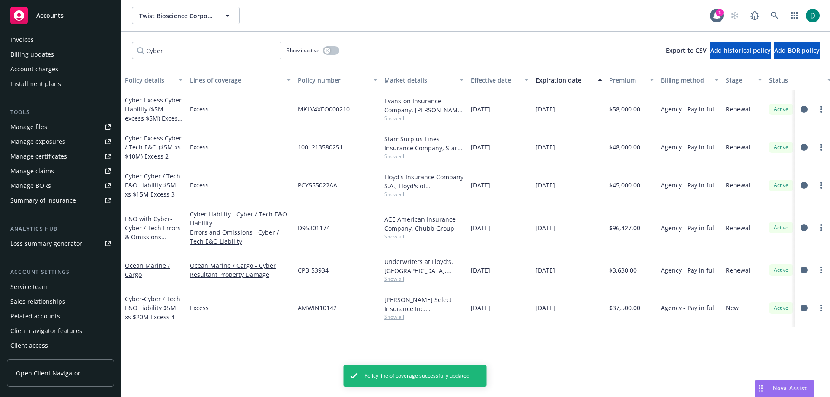
click at [57, 204] on div "Summary of insurance" at bounding box center [43, 201] width 66 height 14
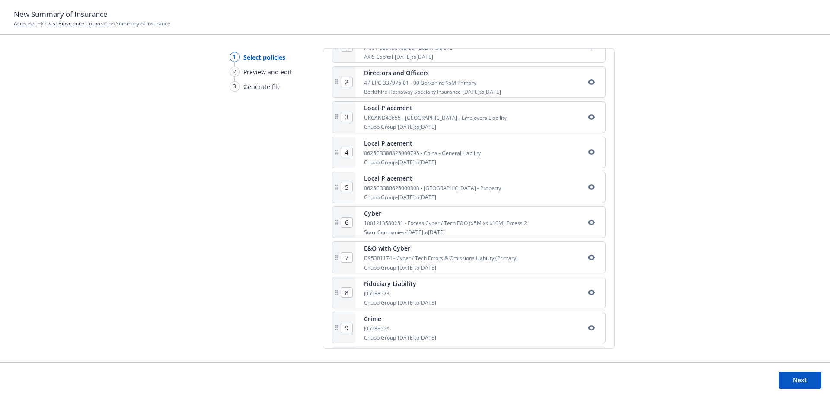
scroll to position [216, 0]
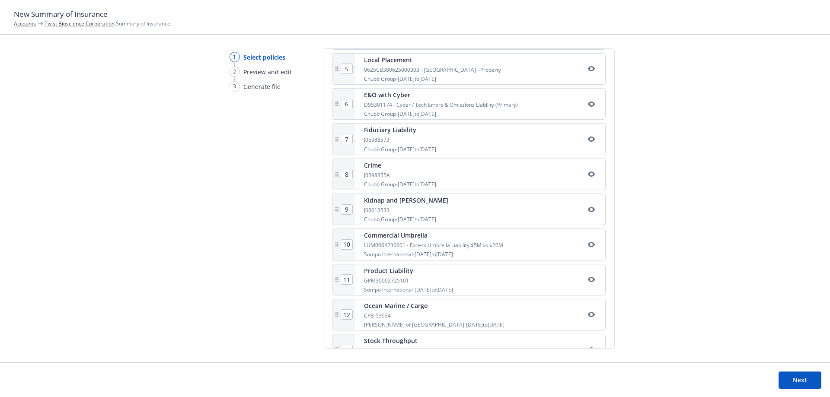
scroll to position [306, 0]
